Goal: Find specific page/section: Find specific page/section

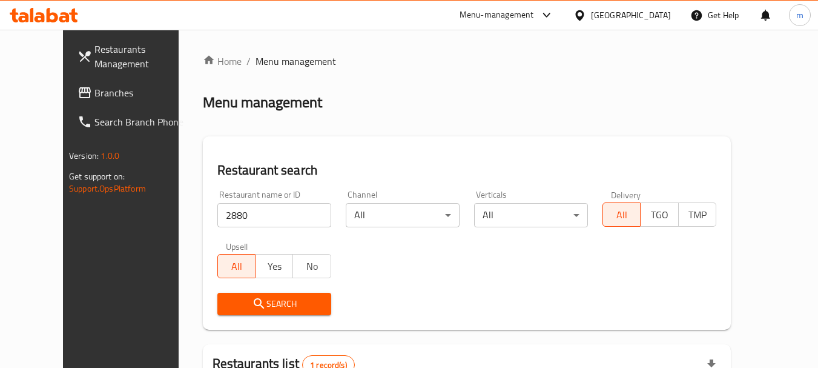
scroll to position [162, 0]
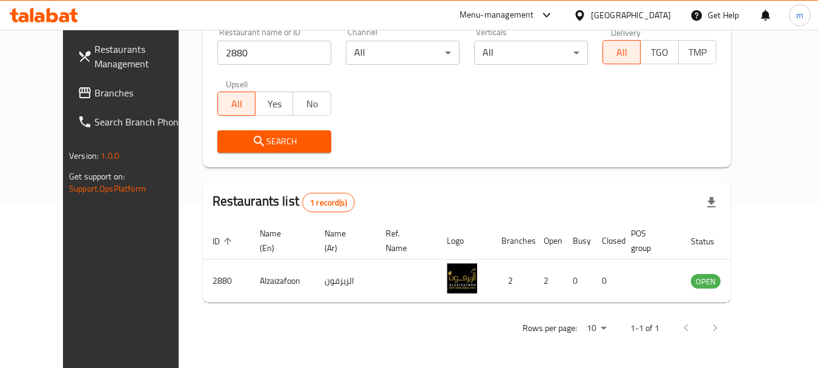
click at [650, 13] on div "[GEOGRAPHIC_DATA]" at bounding box center [631, 14] width 80 height 13
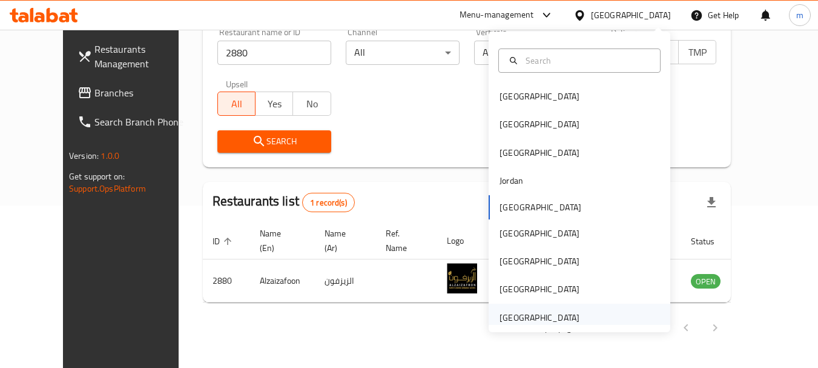
click at [561, 318] on div "[GEOGRAPHIC_DATA]" at bounding box center [540, 317] width 80 height 13
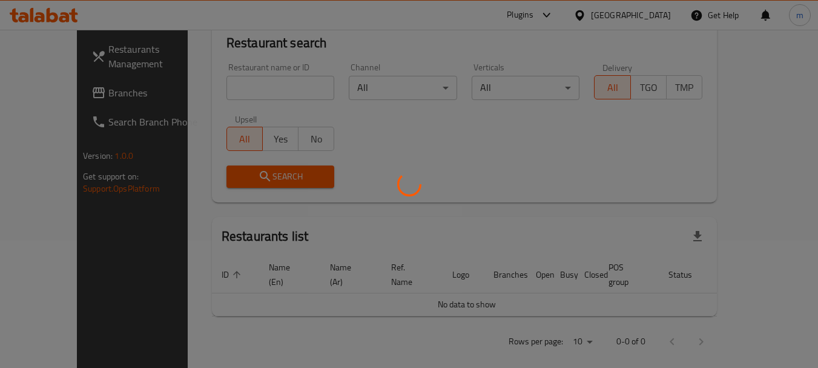
scroll to position [162, 0]
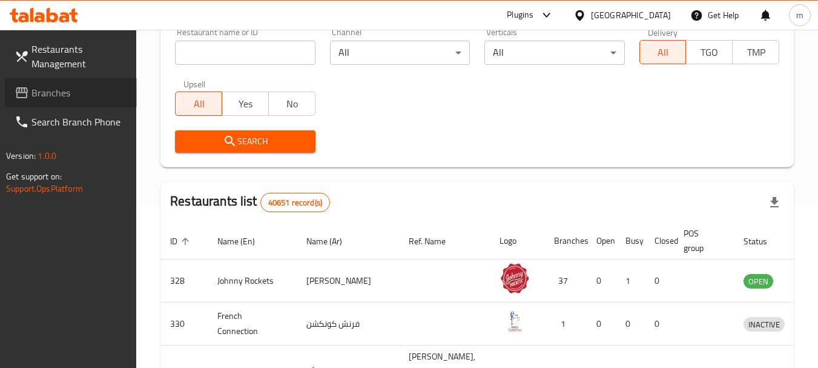
click at [40, 95] on span "Branches" at bounding box center [79, 92] width 96 height 15
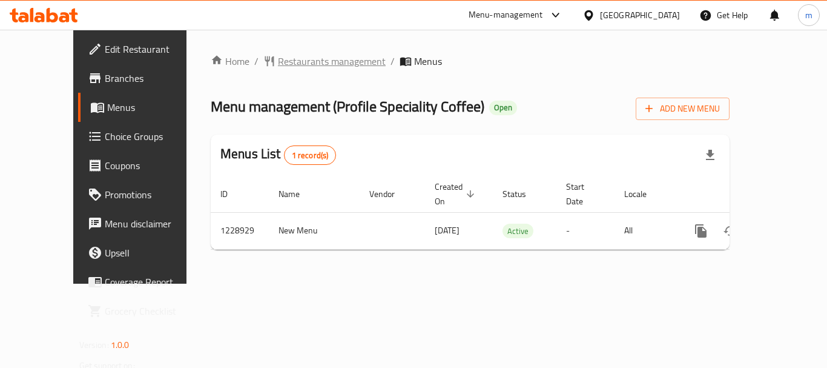
click at [285, 58] on span "Restaurants management" at bounding box center [332, 61] width 108 height 15
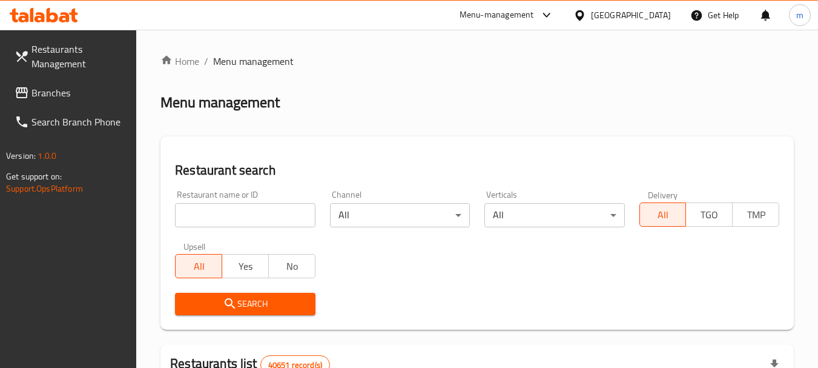
click at [246, 218] on input "search" at bounding box center [245, 215] width 140 height 24
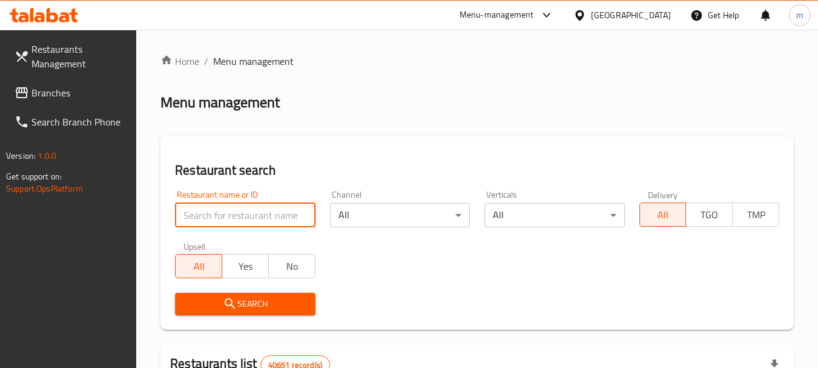
paste input "676531"
type input "676531"
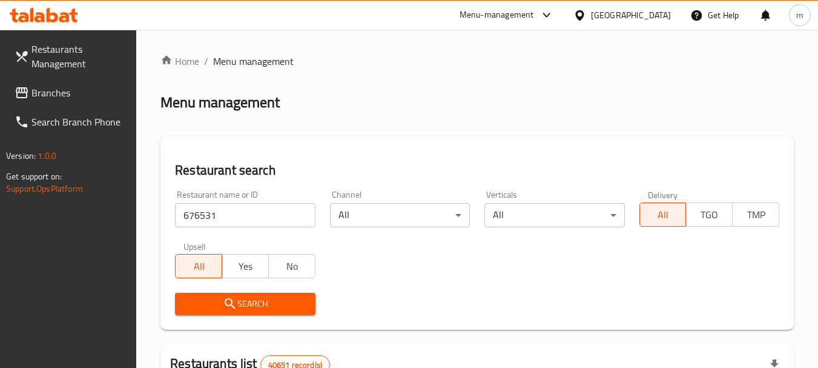
click at [263, 305] on span "Search" at bounding box center [245, 303] width 121 height 15
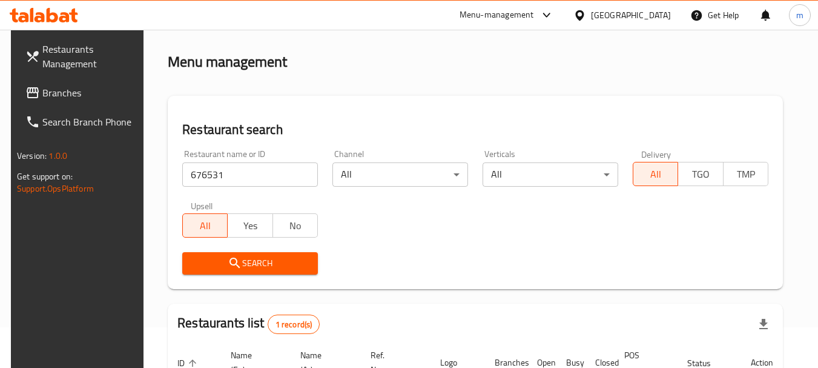
scroll to position [173, 0]
